Goal: Check status: Check status

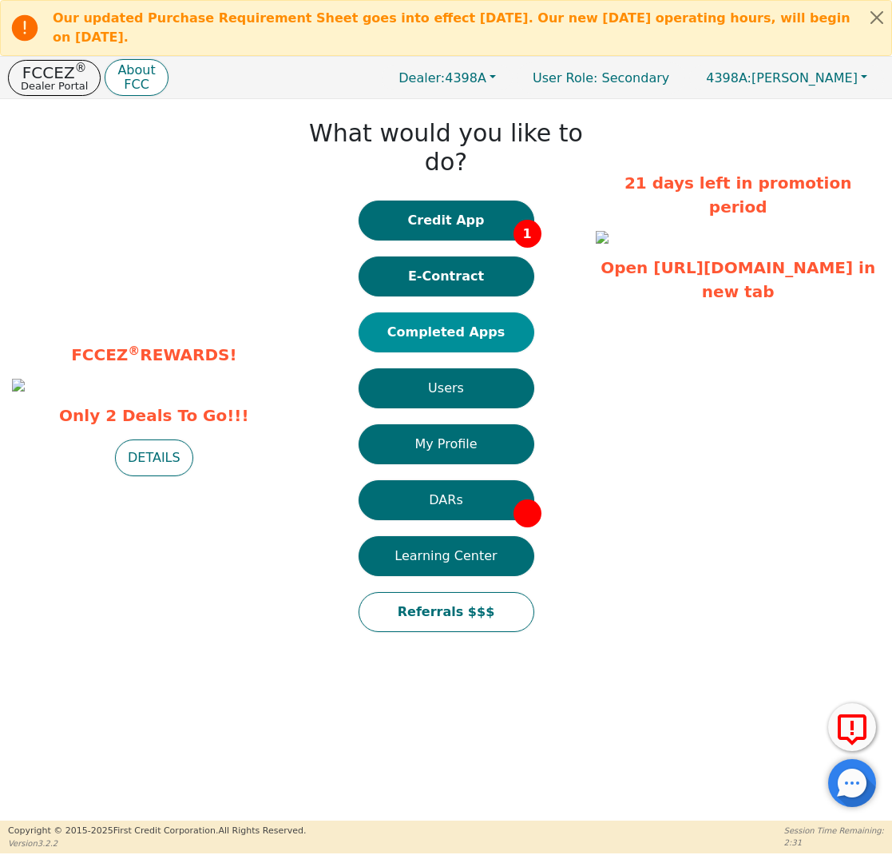
click at [504, 312] on button "Completed Apps" at bounding box center [447, 332] width 176 height 40
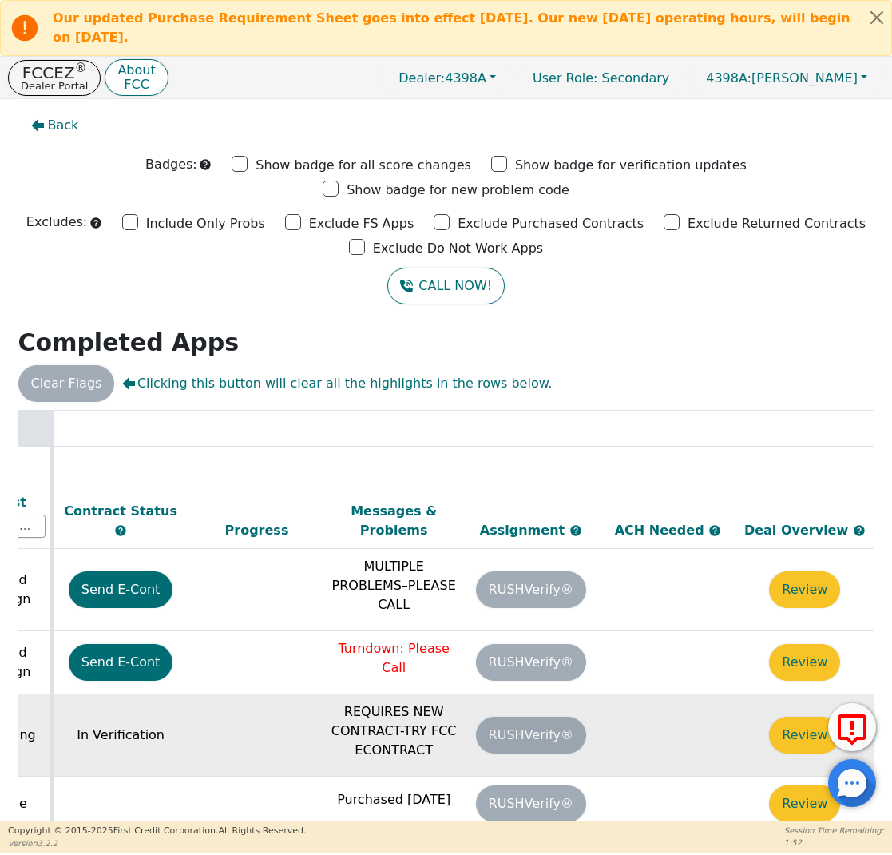
scroll to position [0, 896]
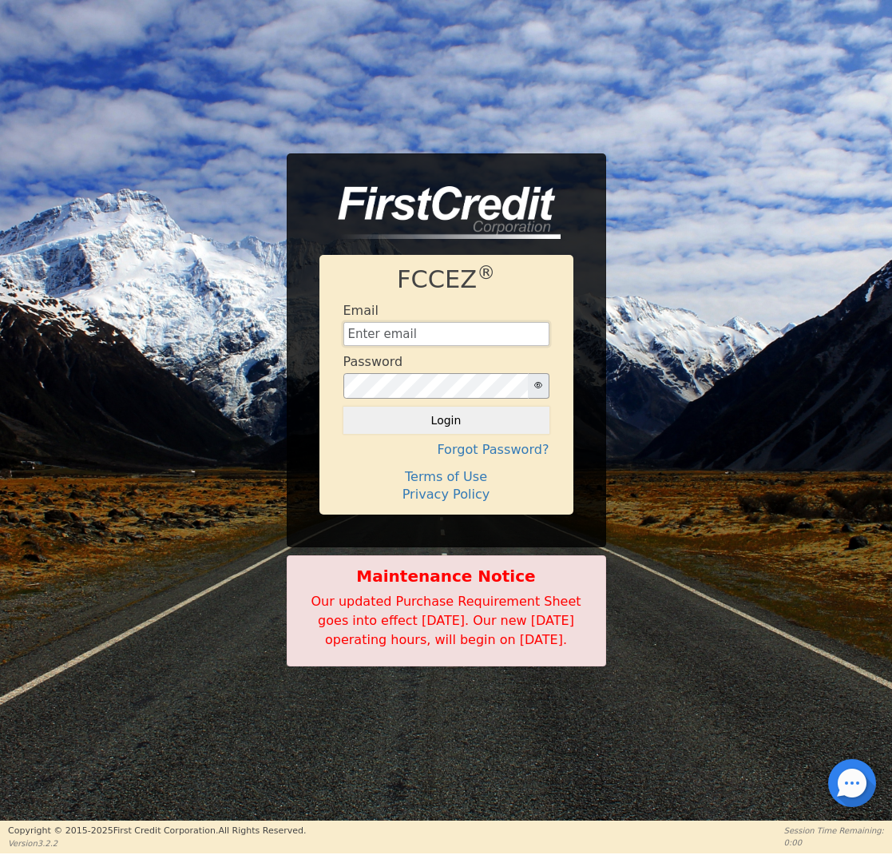
type input "[EMAIL_ADDRESS][DOMAIN_NAME]"
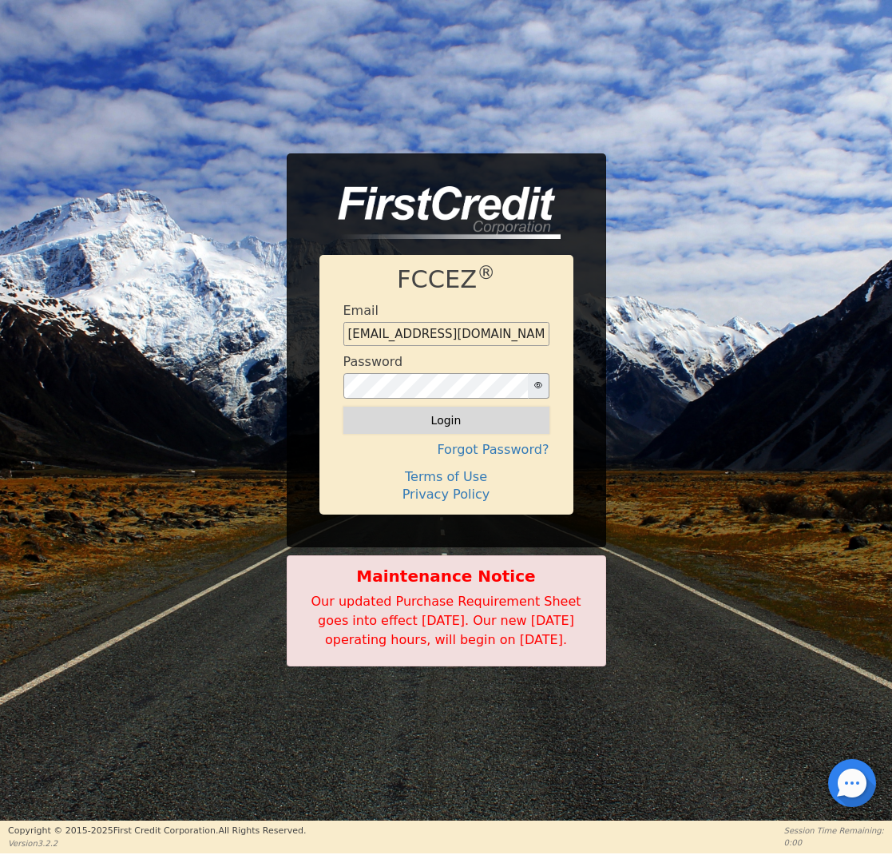
click at [450, 413] on button "Login" at bounding box center [447, 420] width 206 height 27
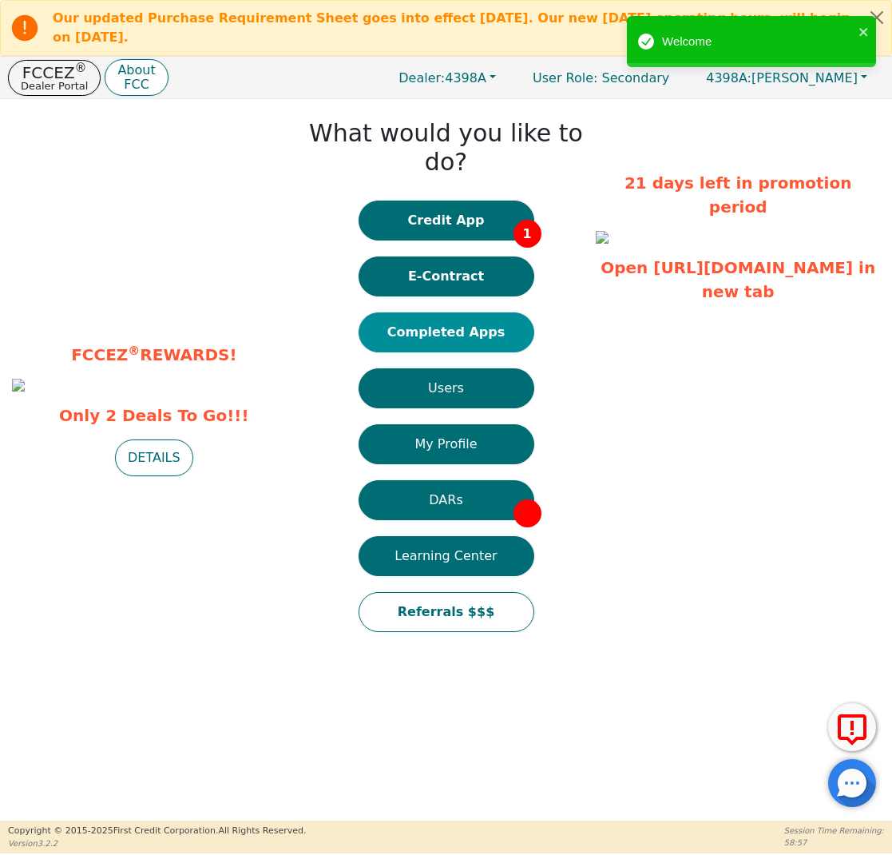
click at [455, 312] on button "Completed Apps" at bounding box center [447, 332] width 176 height 40
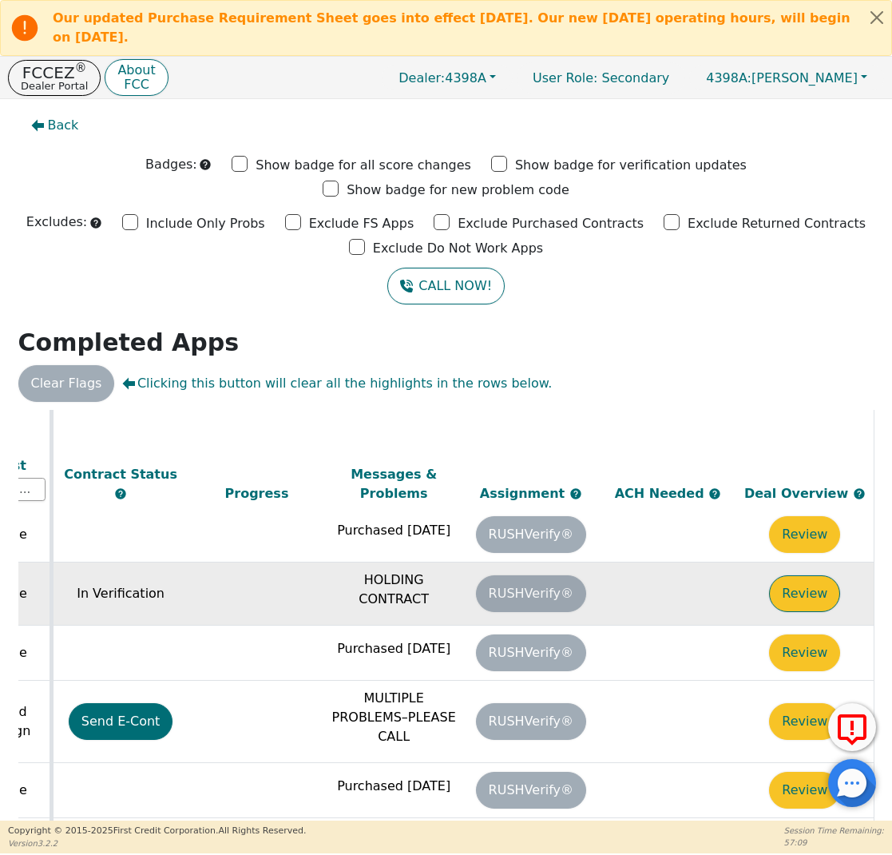
click at [820, 575] on button "Review" at bounding box center [804, 593] width 71 height 37
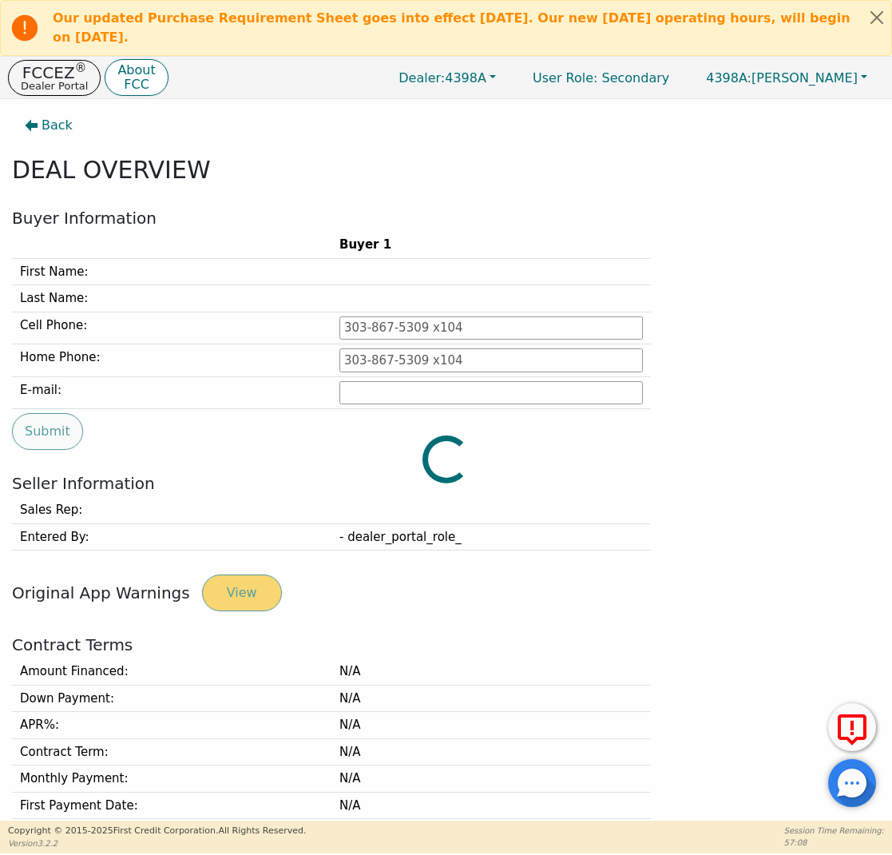
type input "[PHONE_NUMBER]"
type input "[EMAIL_ADDRESS][DOMAIN_NAME]"
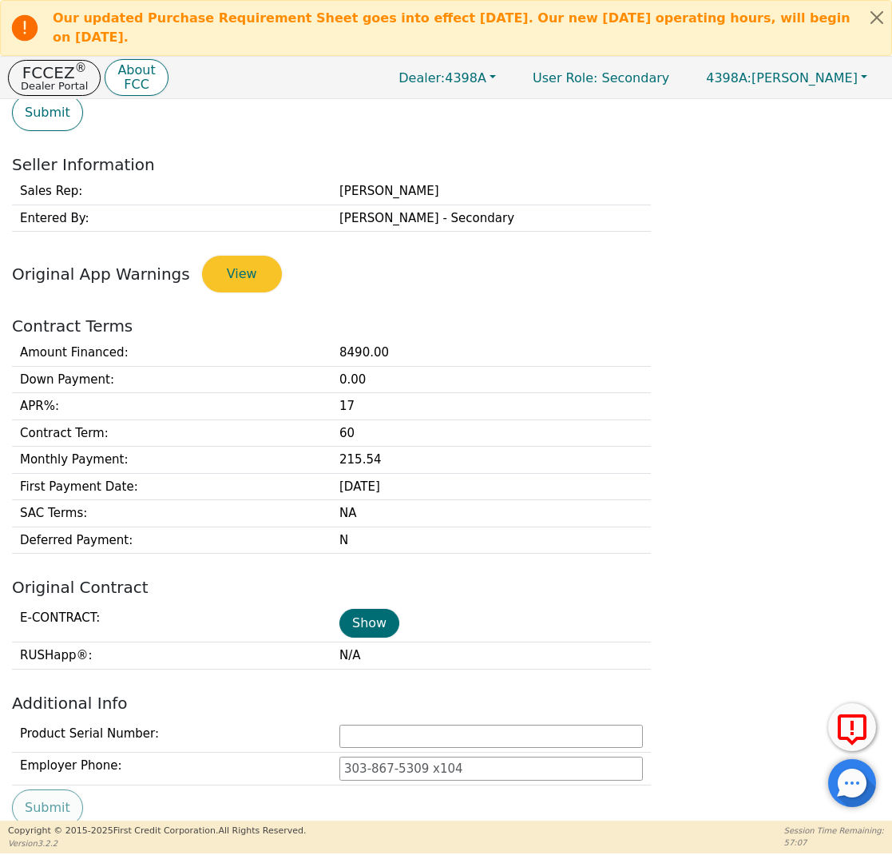
scroll to position [326, 0]
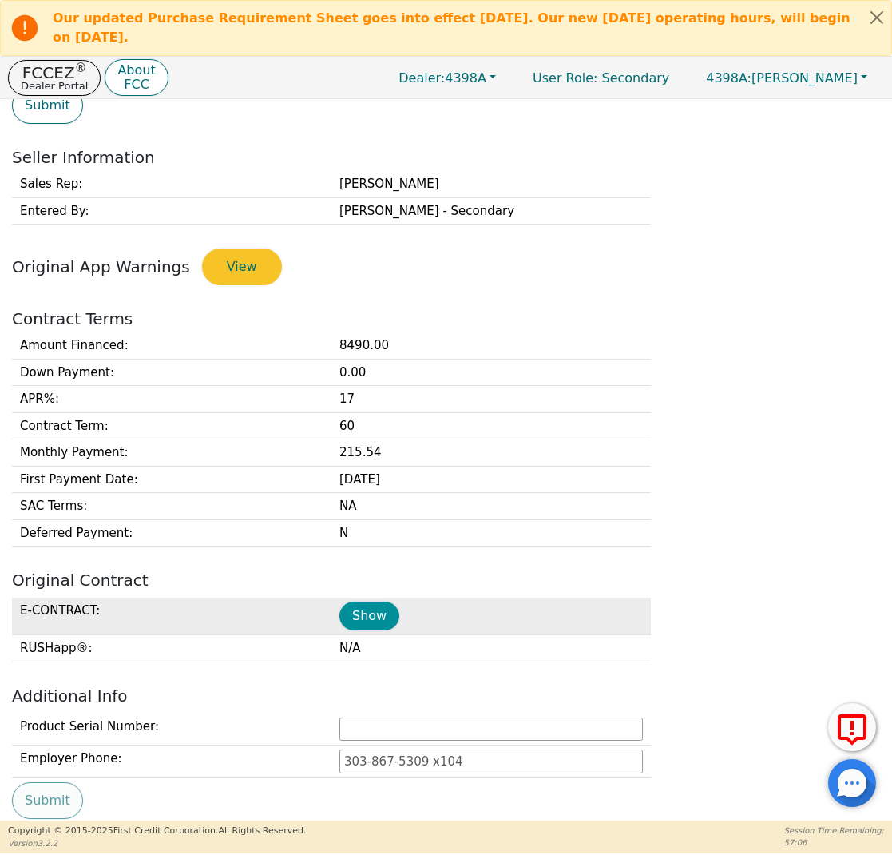
click at [377, 611] on button "Show" at bounding box center [370, 616] width 60 height 29
